Goal: Task Accomplishment & Management: Manage account settings

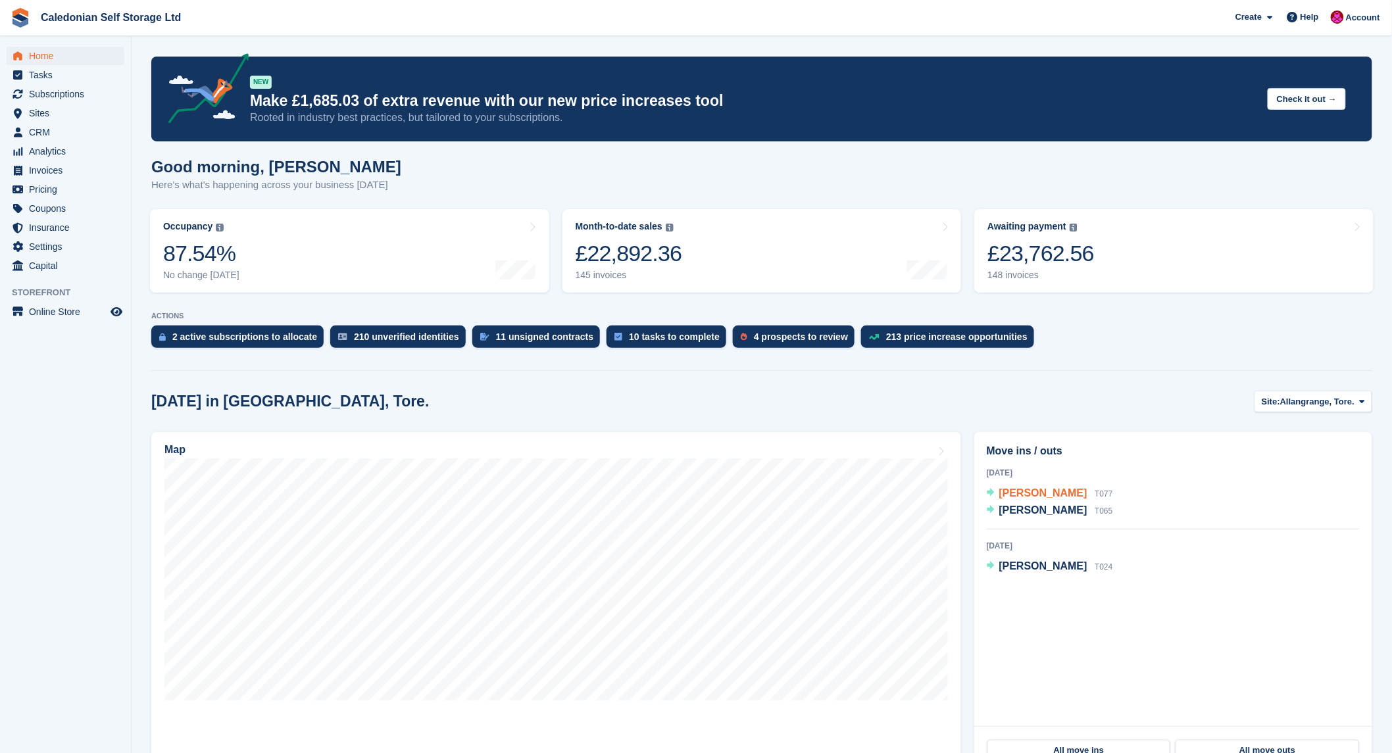
click at [1046, 498] on span "[PERSON_NAME]" at bounding box center [1043, 493] width 88 height 11
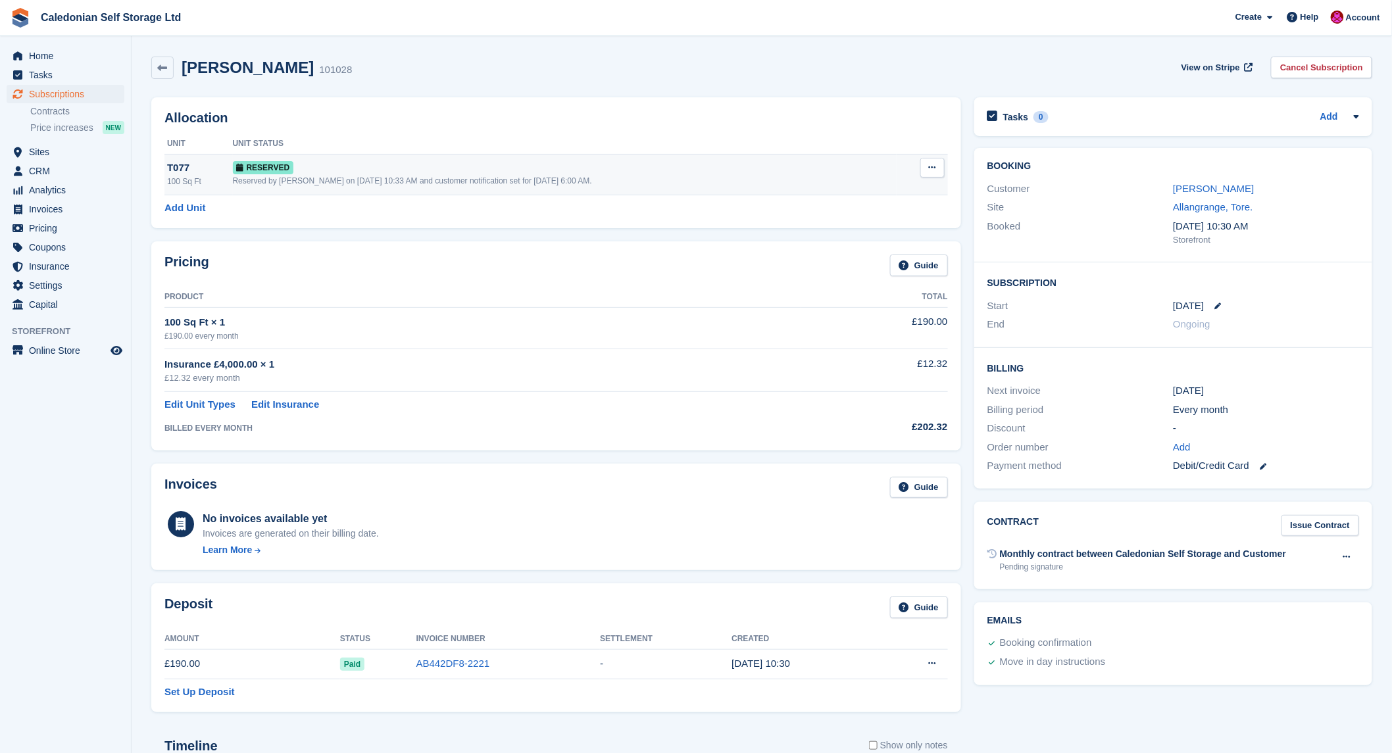
click at [463, 187] on div "Reserved by Donald Mathieson on 12th Aug, 10:33 AM and customer notification se…" at bounding box center [565, 181] width 664 height 12
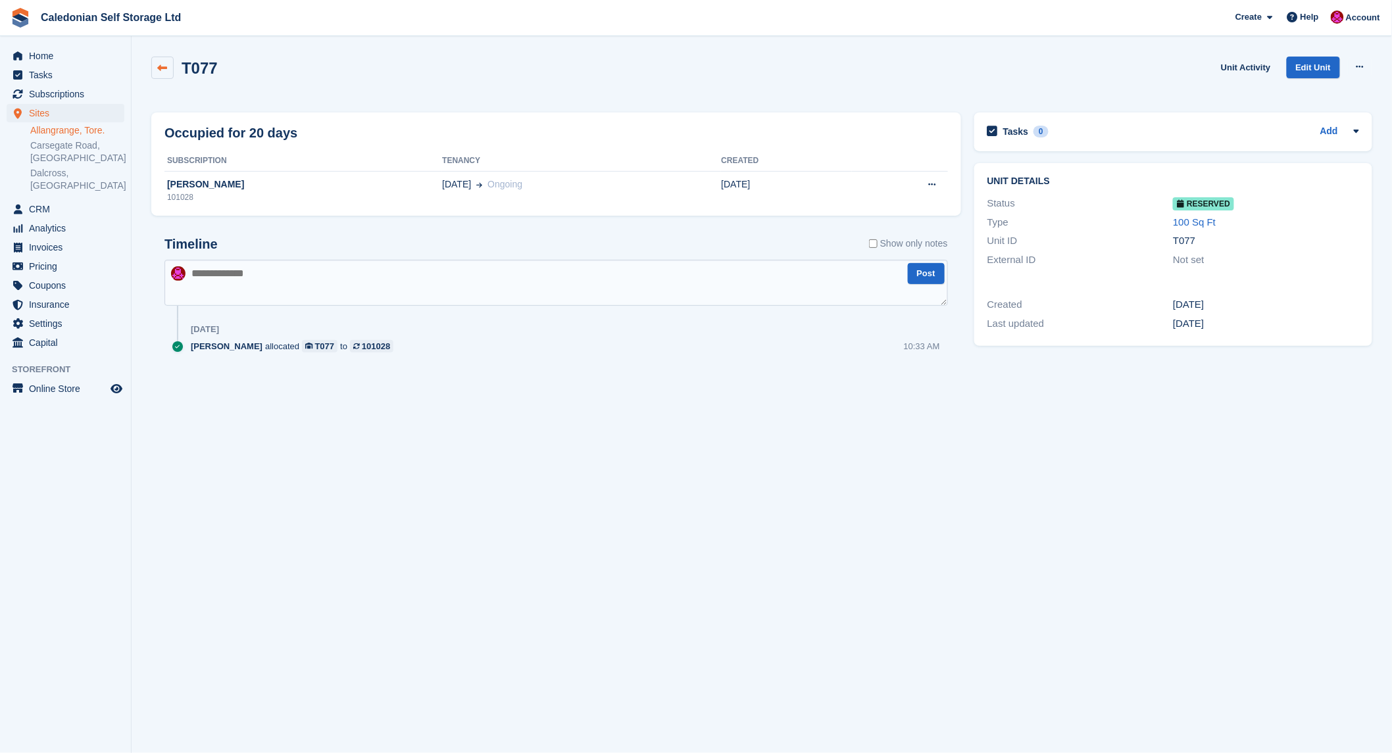
click at [155, 68] on link at bounding box center [162, 68] width 22 height 22
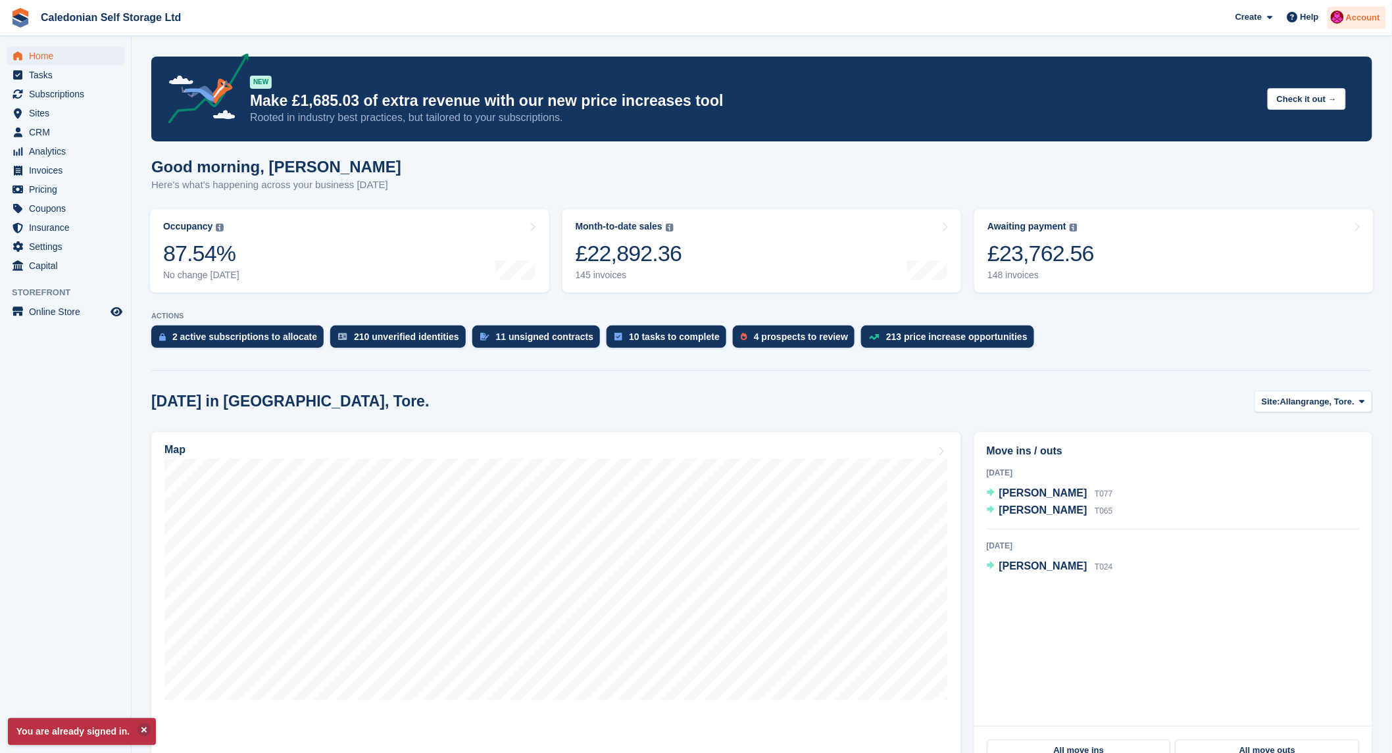
click at [1364, 16] on span "Account" at bounding box center [1363, 17] width 34 height 13
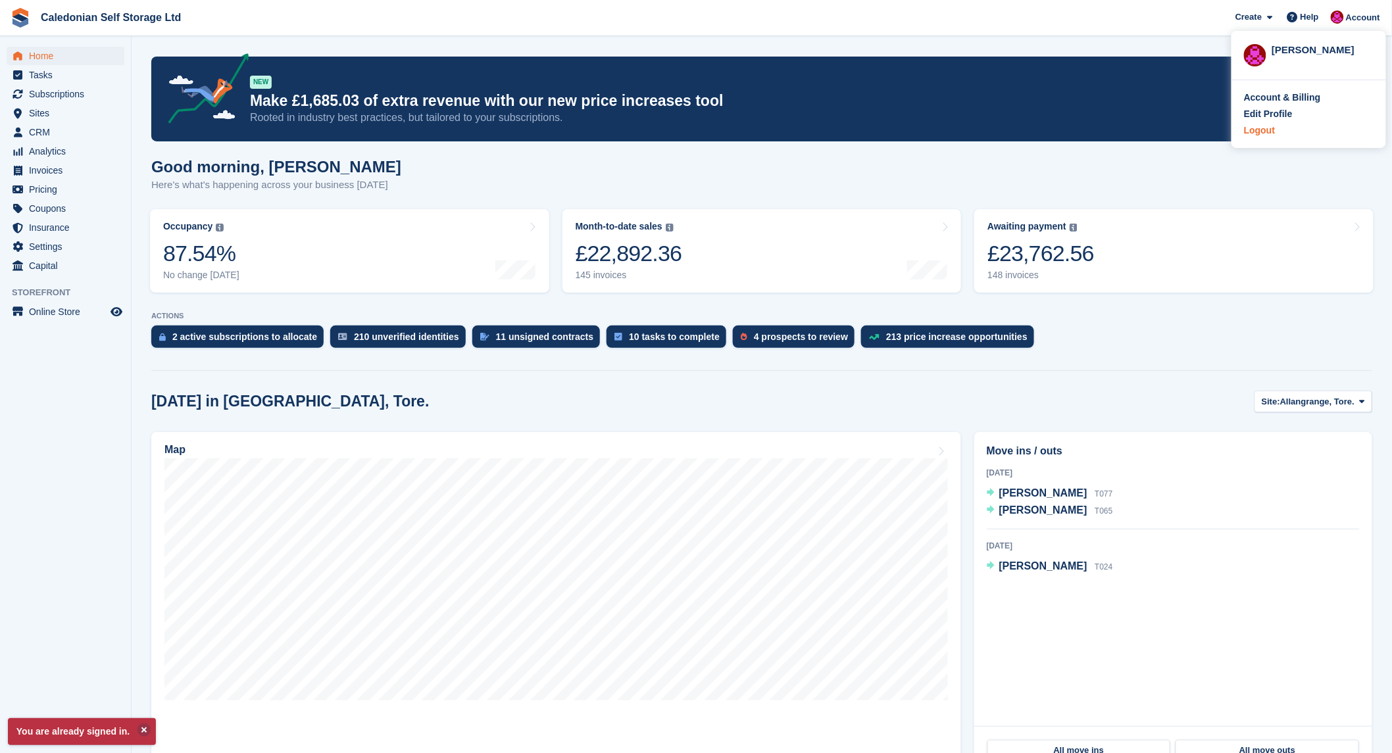
click at [1264, 134] on div "Logout" at bounding box center [1259, 131] width 31 height 14
